Goal: Use online tool/utility: Utilize a website feature to perform a specific function

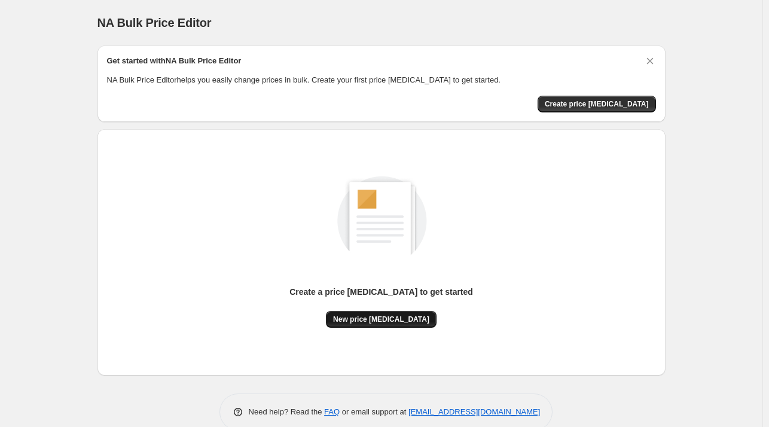
click at [403, 322] on span "New price [MEDICAL_DATA]" at bounding box center [381, 320] width 96 height 10
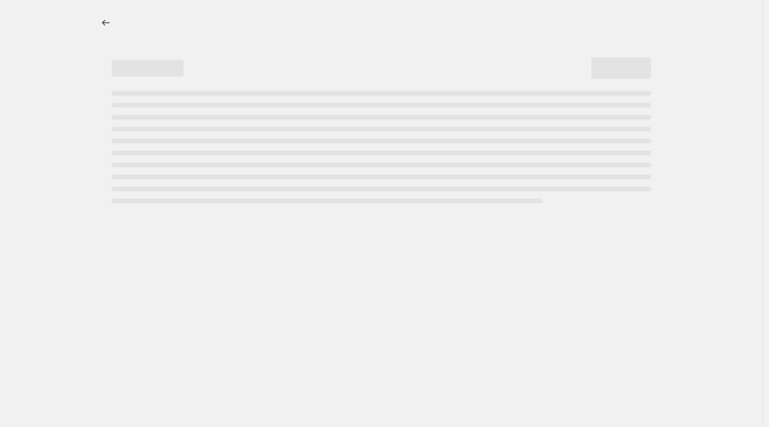
select select "percentage"
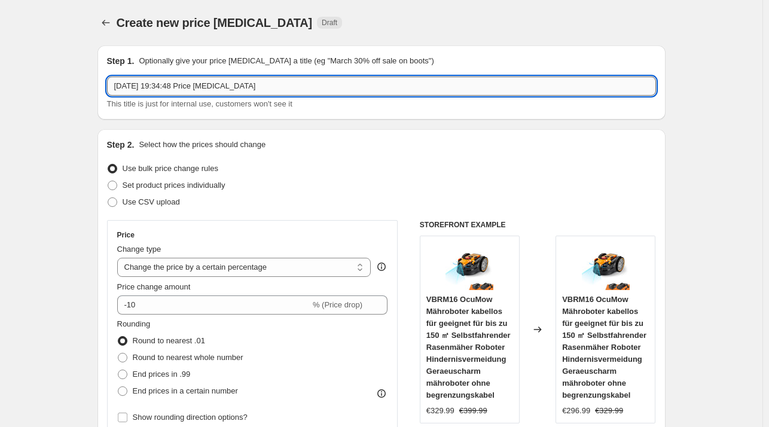
click at [258, 92] on input "[DATE] 19:34:48 Price [MEDICAL_DATA]" at bounding box center [381, 86] width 549 height 19
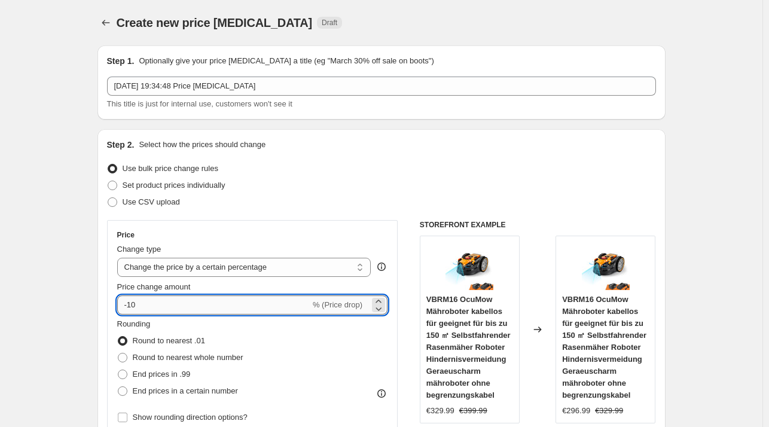
click at [173, 307] on input "-10" at bounding box center [213, 305] width 193 height 19
type input "-1"
type input "-35"
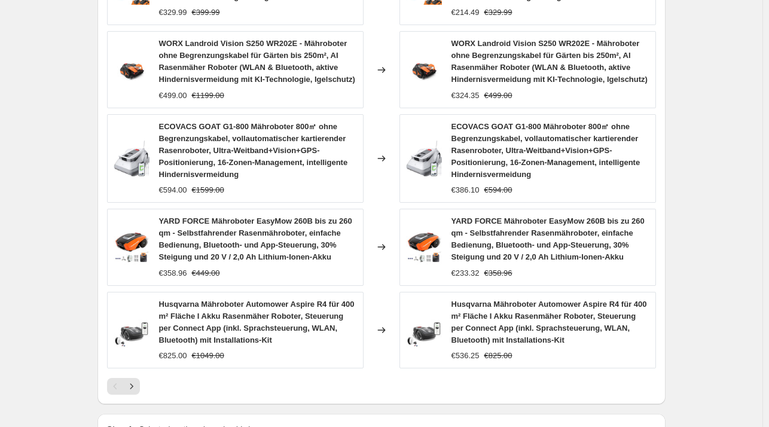
scroll to position [914, 0]
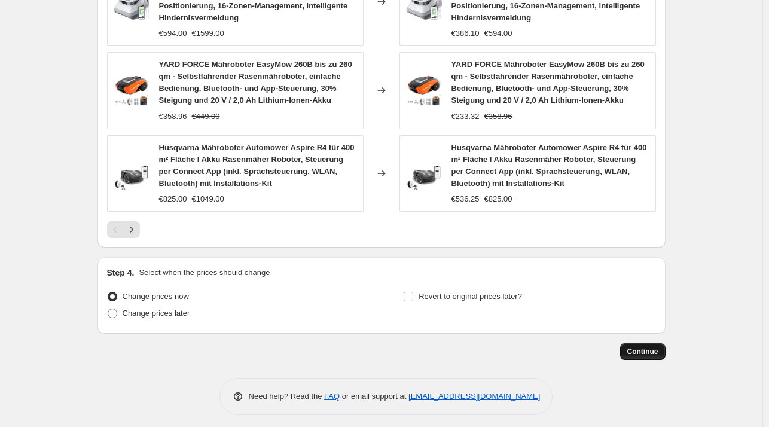
click at [631, 357] on button "Continue" at bounding box center [642, 351] width 45 height 17
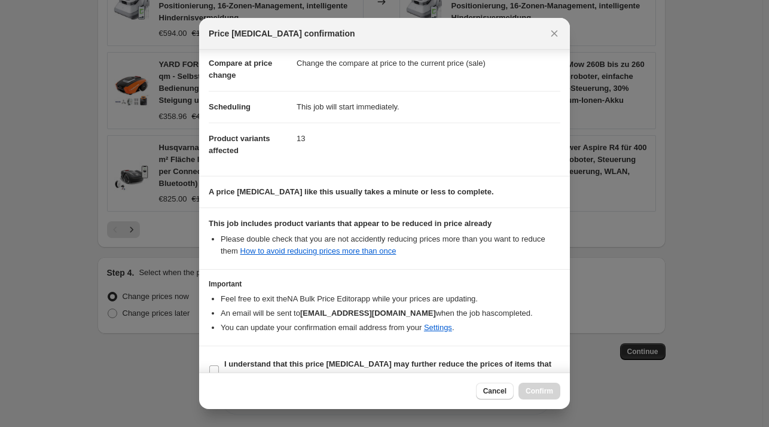
scroll to position [75, 0]
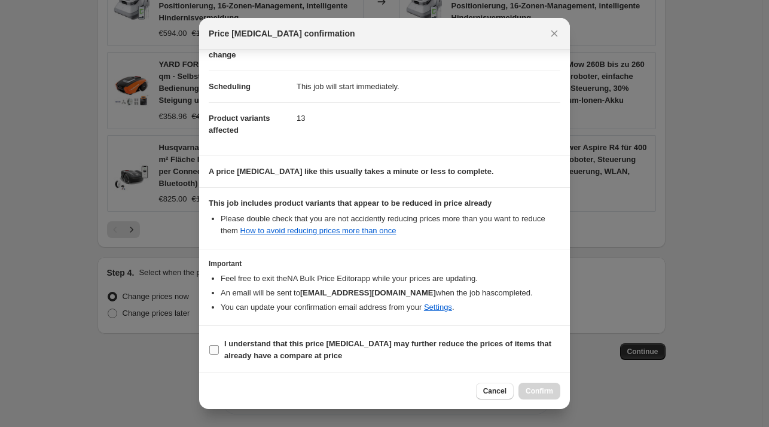
click at [447, 350] on span "I understand that this price [MEDICAL_DATA] may further reduce the prices of it…" at bounding box center [392, 350] width 336 height 24
click at [219, 350] on input "I understand that this price [MEDICAL_DATA] may further reduce the prices of it…" at bounding box center [214, 350] width 10 height 10
checkbox input "true"
click at [538, 395] on button "Confirm" at bounding box center [540, 391] width 42 height 17
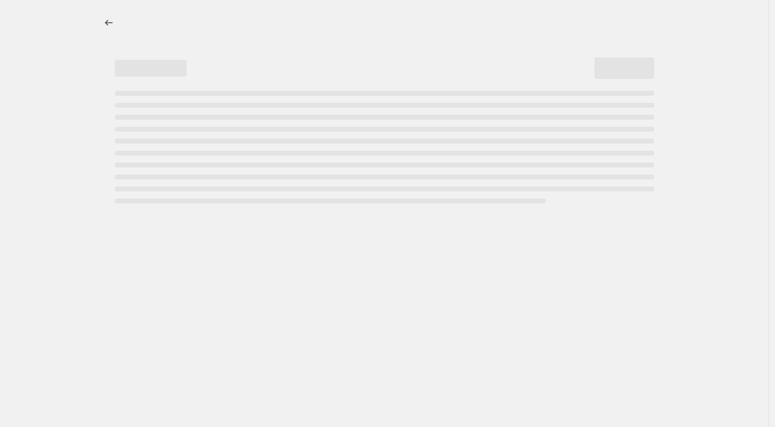
select select "percentage"
